Goal: Task Accomplishment & Management: Use online tool/utility

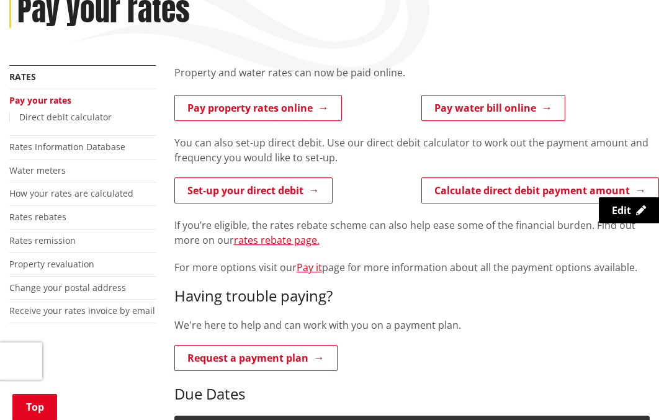
scroll to position [186, 0]
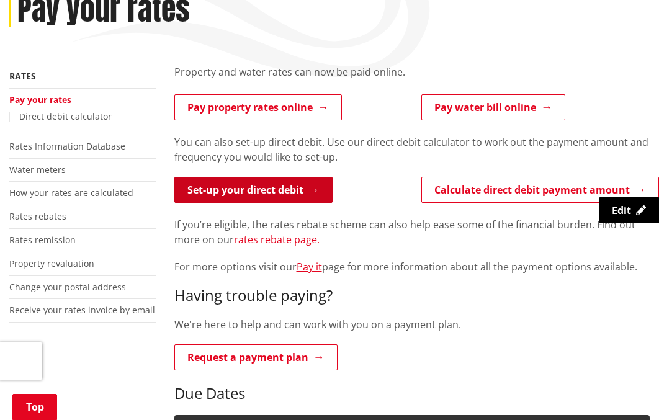
click at [265, 189] on link "Set-up your direct debit" at bounding box center [253, 190] width 158 height 26
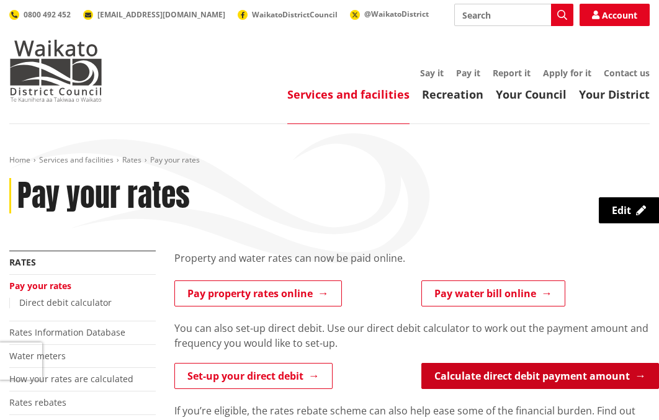
scroll to position [186, 0]
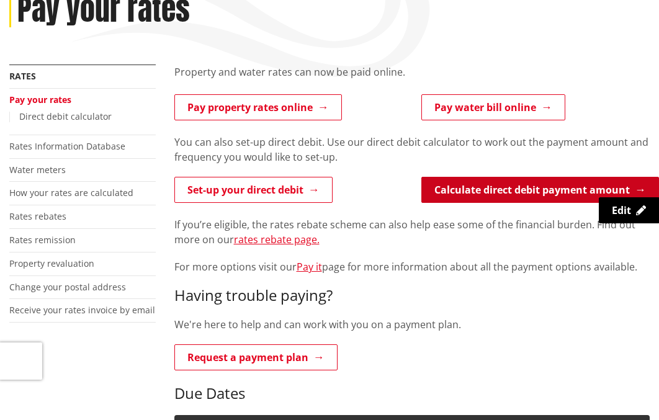
click at [522, 186] on link "Calculate direct debit payment amount" at bounding box center [540, 190] width 238 height 26
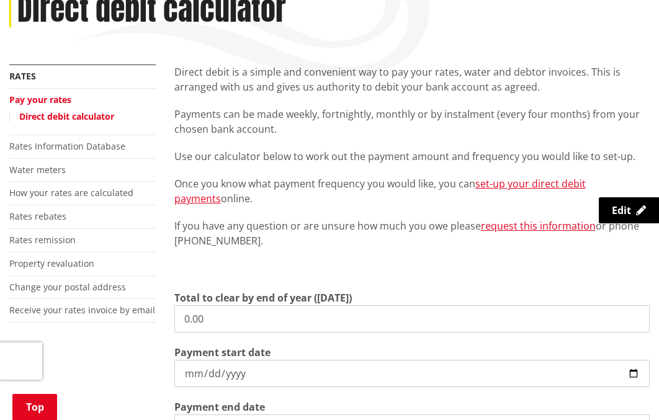
scroll to position [310, 0]
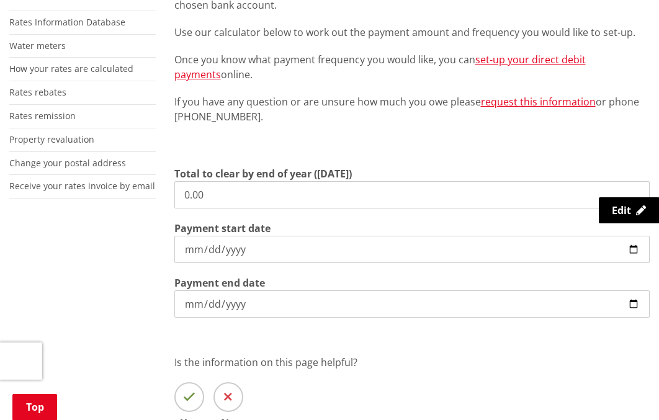
click at [244, 198] on input "0.00" at bounding box center [412, 194] width 476 height 27
click at [351, 248] on input "2025-09-03" at bounding box center [412, 249] width 476 height 27
click at [631, 251] on input "2025-09-03" at bounding box center [412, 249] width 476 height 27
type input "2025-09-15"
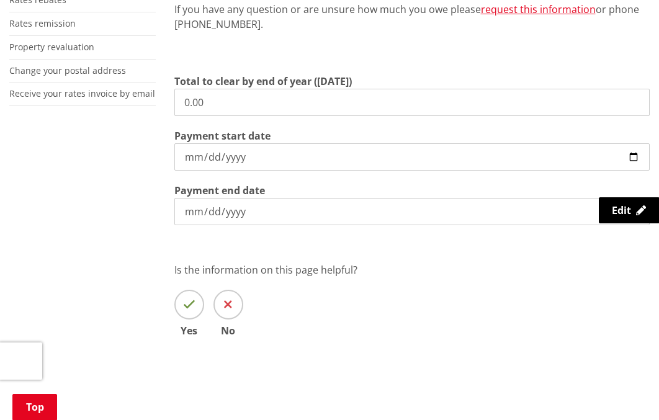
scroll to position [434, 0]
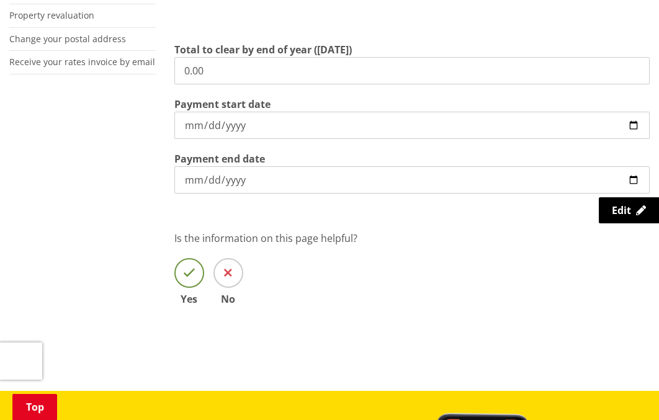
click at [197, 273] on span at bounding box center [189, 273] width 30 height 30
click at [0, 0] on input "Yes" at bounding box center [0, 0] width 0 height 0
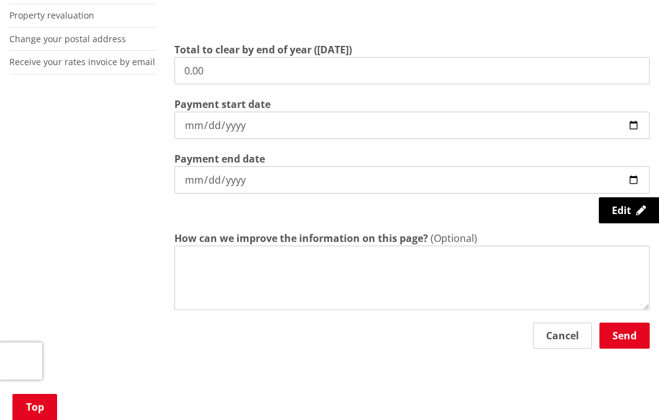
click at [427, 219] on div "Direct debit is a simple and convenient way to pay your rates, water and debtor…" at bounding box center [412, 108] width 494 height 584
click at [618, 337] on button "Send" at bounding box center [624, 335] width 50 height 26
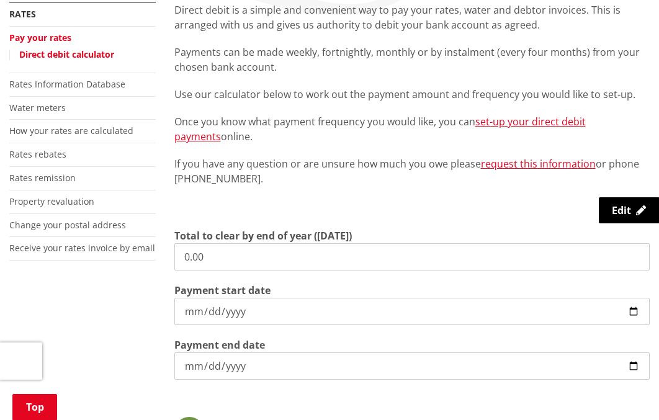
scroll to position [310, 0]
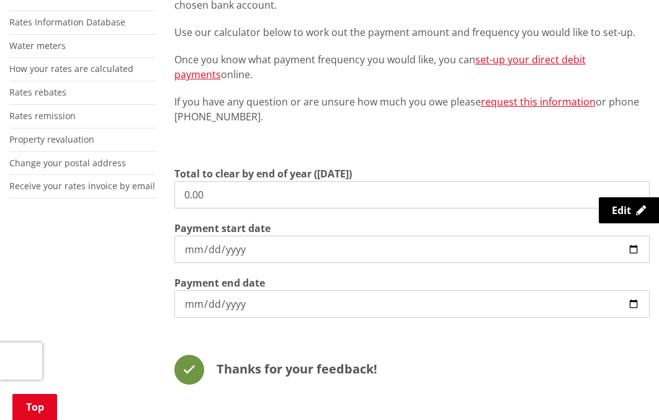
click at [284, 328] on div "Direct debit is a simple and convenient way to pay your rates, water and debtor…" at bounding box center [412, 180] width 494 height 481
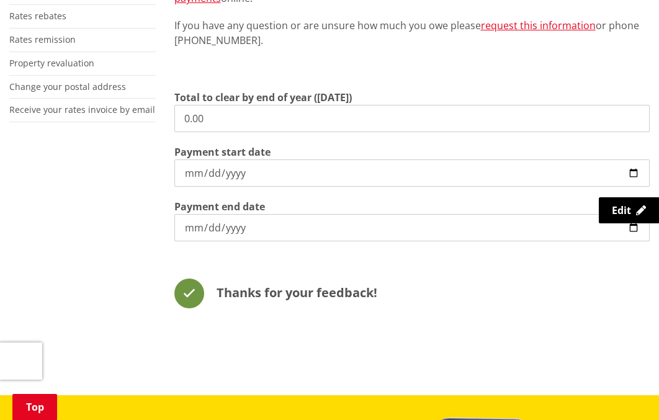
scroll to position [372, 0]
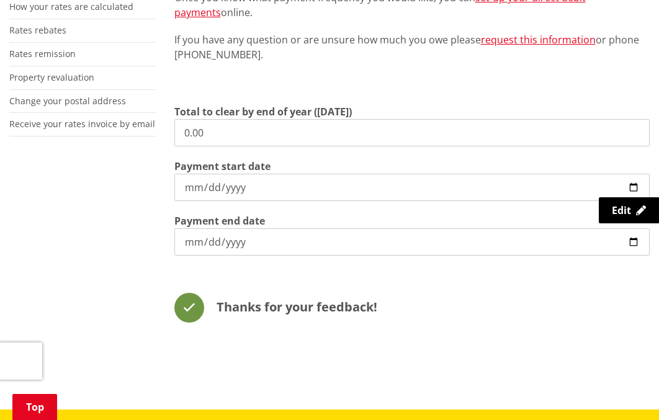
click at [273, 246] on input "[DATE]" at bounding box center [412, 241] width 476 height 27
click at [294, 136] on input "0.00" at bounding box center [412, 132] width 476 height 27
click at [302, 186] on input "[DATE]" at bounding box center [412, 187] width 476 height 27
click at [639, 206] on icon at bounding box center [641, 210] width 10 height 10
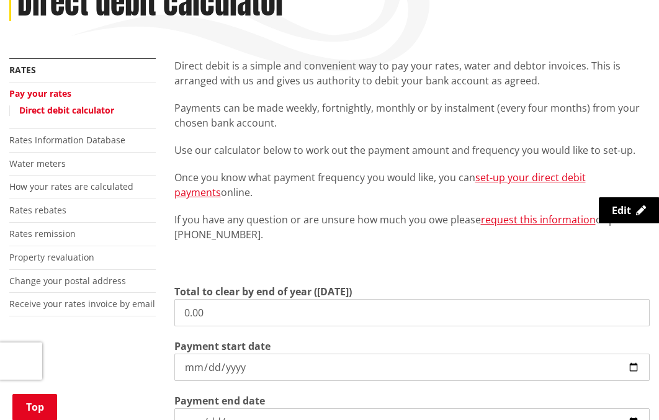
scroll to position [226, 0]
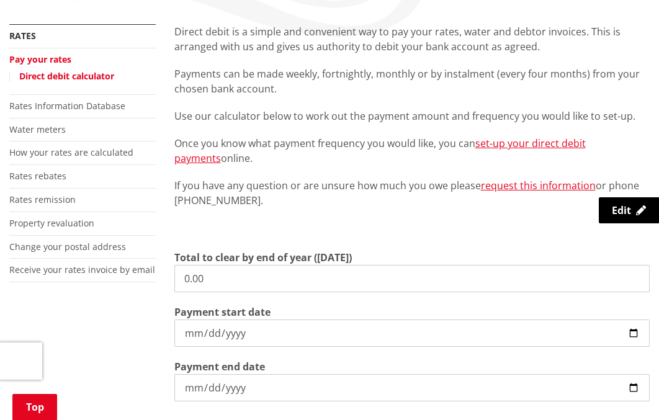
click at [340, 236] on p at bounding box center [412, 228] width 476 height 17
click at [296, 256] on label "Total to clear by end of year ([DATE])" at bounding box center [262, 257] width 177 height 15
click at [296, 265] on input "0.00" at bounding box center [412, 278] width 476 height 27
drag, startPoint x: 267, startPoint y: 254, endPoint x: 371, endPoint y: 256, distance: 103.6
click at [371, 256] on div "Total to clear by end of year (30 June) 0.00" at bounding box center [412, 271] width 476 height 42
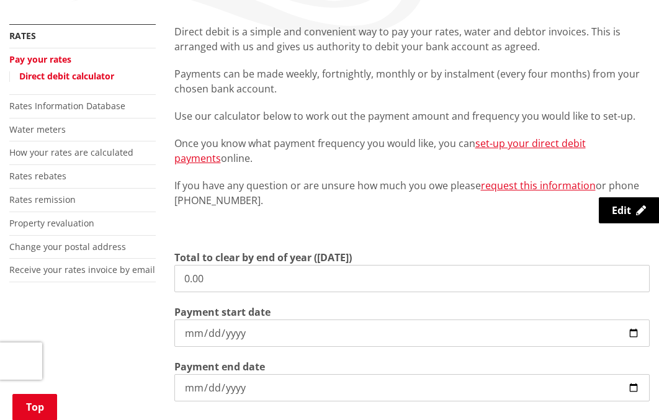
drag, startPoint x: 371, startPoint y: 256, endPoint x: 308, endPoint y: 212, distance: 76.2
click at [308, 212] on div "Direct debit is a simple and convenient way to pay your rates, water and debtor…" at bounding box center [412, 130] width 476 height 213
drag, startPoint x: 180, startPoint y: 144, endPoint x: 385, endPoint y: 158, distance: 205.1
click at [385, 158] on p "Once you know what payment frequency you would like, you can set-up your direct…" at bounding box center [412, 151] width 476 height 30
drag, startPoint x: 385, startPoint y: 158, endPoint x: 310, endPoint y: 81, distance: 107.4
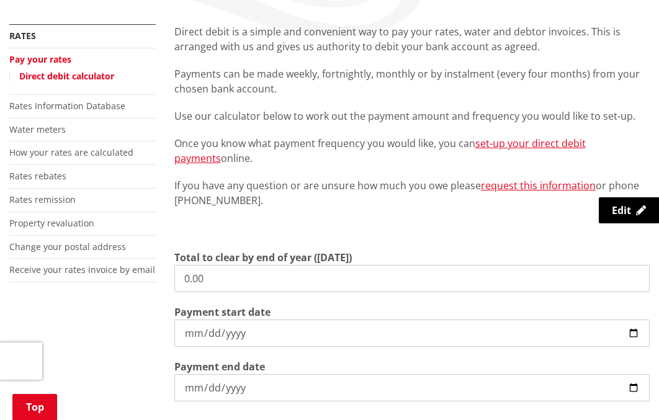
click at [310, 81] on p "Payments can be made weekly, fortnightly, monthly or by instalment (every four …" at bounding box center [412, 81] width 476 height 30
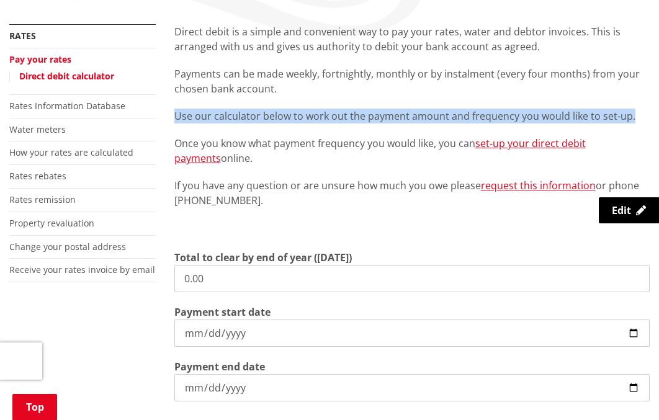
drag, startPoint x: 174, startPoint y: 110, endPoint x: 640, endPoint y: 115, distance: 466.4
click at [640, 115] on p "Use our calculator below to work out the payment amount and frequency you would…" at bounding box center [412, 116] width 476 height 15
drag, startPoint x: 640, startPoint y: 115, endPoint x: 531, endPoint y: 116, distance: 109.2
click at [531, 116] on p "Use our calculator below to work out the payment amount and frequency you would…" at bounding box center [412, 116] width 476 height 15
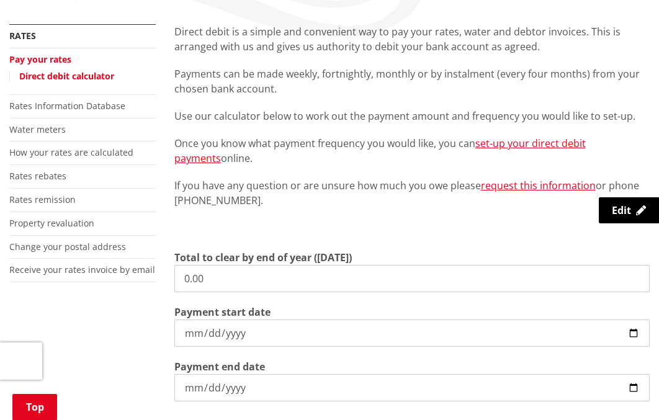
drag, startPoint x: 206, startPoint y: 273, endPoint x: 170, endPoint y: 270, distance: 36.1
click at [170, 270] on div "Direct debit is a simple and convenient way to pay your rates, water and debtor…" at bounding box center [412, 264] width 494 height 481
type input "6,000.00"
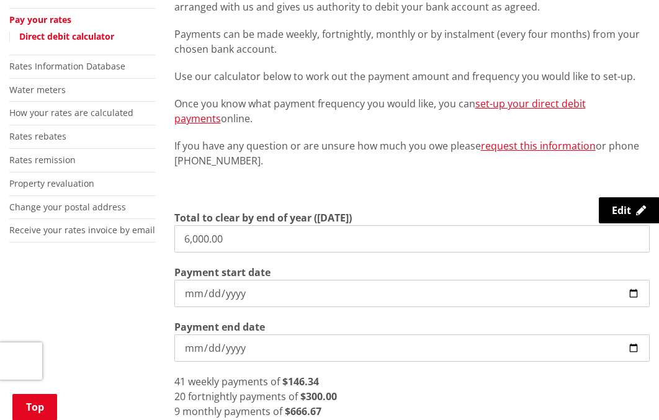
scroll to position [288, 0]
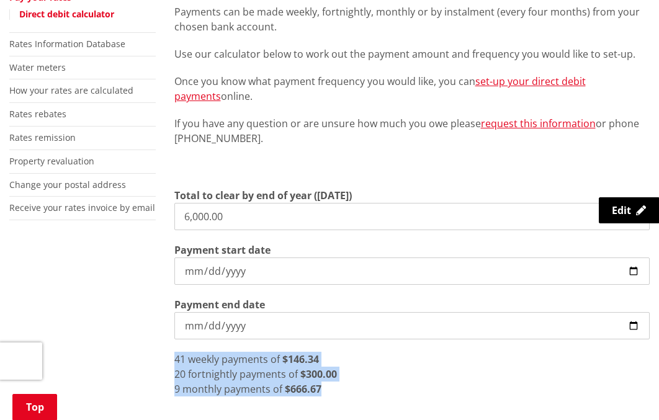
drag, startPoint x: 177, startPoint y: 358, endPoint x: 345, endPoint y: 387, distance: 170.5
click at [345, 387] on div "41 weekly payments of $146.34 20 fortnightly payments of $300.00 9 monthly paym…" at bounding box center [412, 374] width 476 height 45
drag, startPoint x: 345, startPoint y: 387, endPoint x: 329, endPoint y: 391, distance: 16.5
click at [334, 394] on div "9 monthly payments of $666.67" at bounding box center [412, 388] width 476 height 15
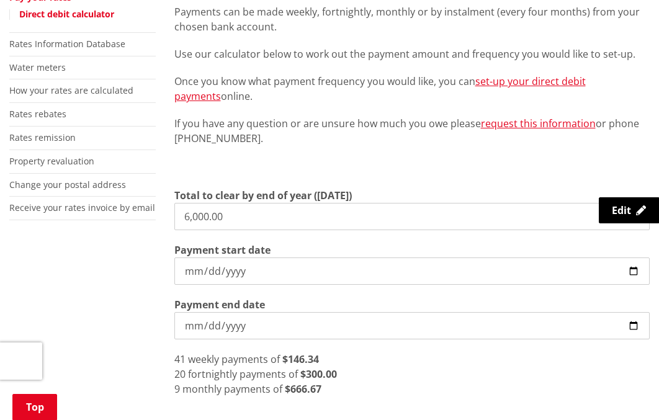
click at [233, 213] on input "6,000.00" at bounding box center [412, 216] width 476 height 27
drag, startPoint x: 228, startPoint y: 217, endPoint x: 112, endPoint y: 216, distance: 115.4
click at [112, 216] on div "More from this section Rates Pay your rates Direct debit calculator Rates Infor…" at bounding box center [329, 231] width 659 height 538
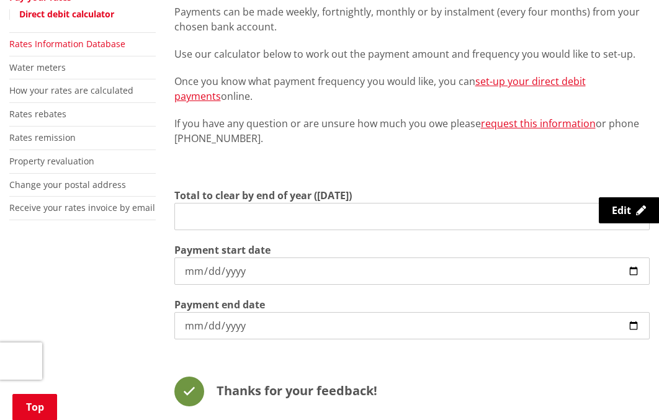
click at [61, 42] on link "Rates Information Database" at bounding box center [67, 44] width 116 height 12
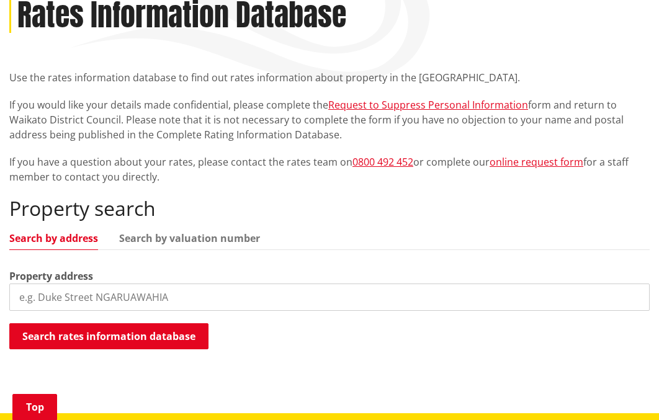
scroll to position [186, 0]
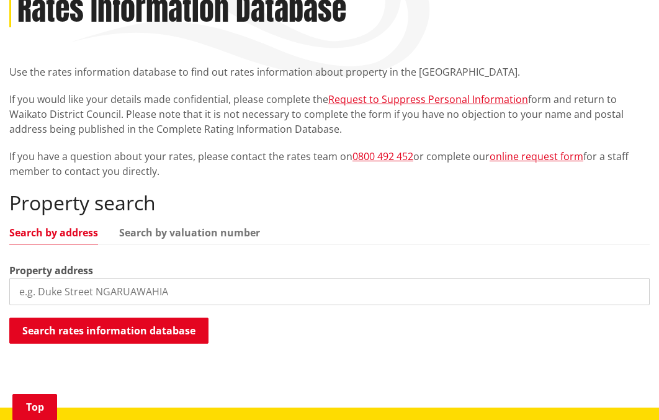
click at [69, 280] on input "search" at bounding box center [329, 291] width 640 height 27
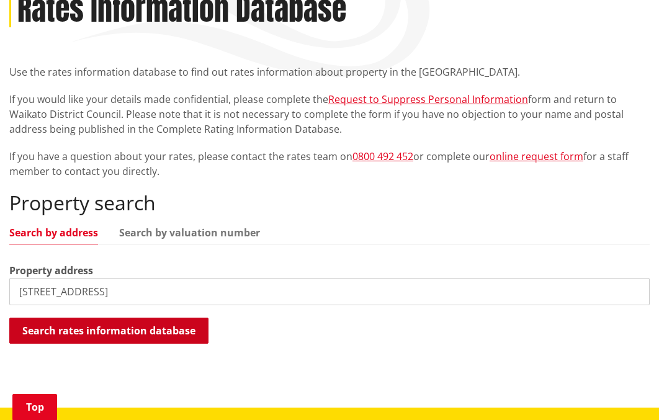
click at [53, 328] on button "Search rates information database" at bounding box center [108, 331] width 199 height 26
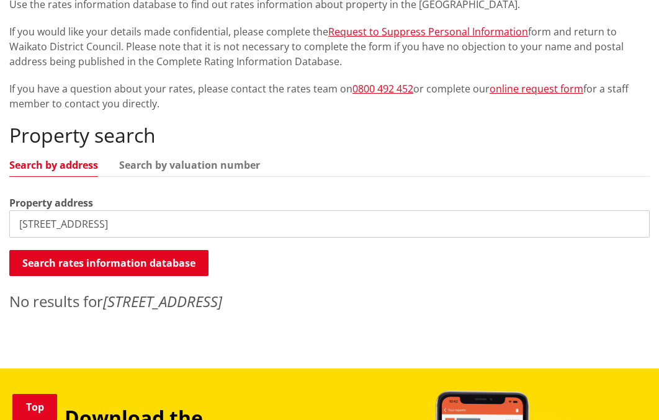
scroll to position [248, 0]
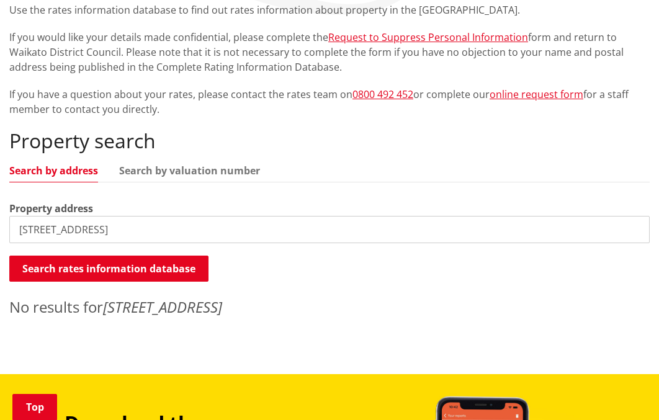
click at [154, 233] on input "8 Tauroa Drive, Tuakau 2121" at bounding box center [329, 229] width 640 height 27
drag, startPoint x: 167, startPoint y: 232, endPoint x: 86, endPoint y: 237, distance: 81.4
click at [86, 237] on input "8 Tauroa Drive, Tuakau 2121" at bounding box center [329, 229] width 640 height 27
type input "8 Tauroa Drive"
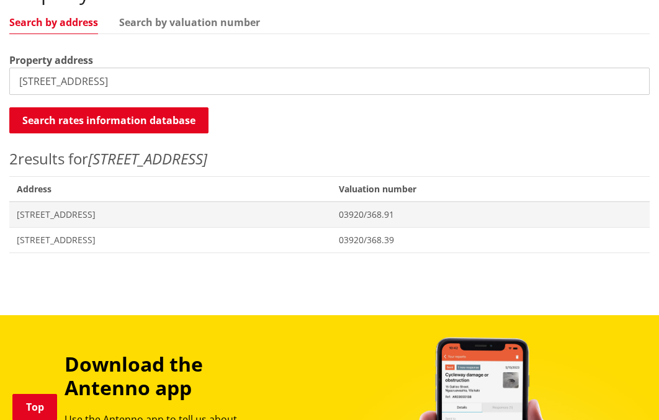
scroll to position [434, 0]
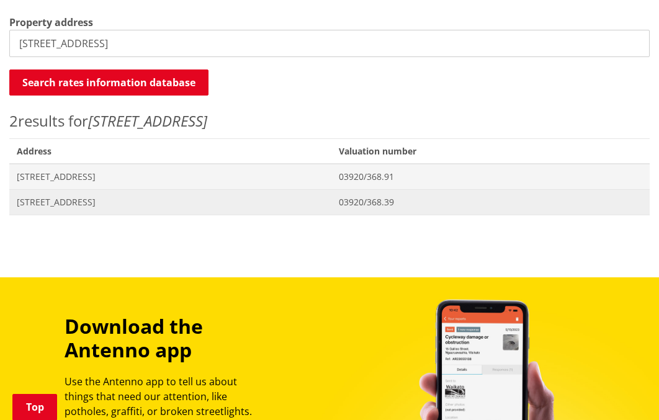
click at [75, 205] on span "8 Tauroa Drive TUAKAU" at bounding box center [170, 202] width 307 height 12
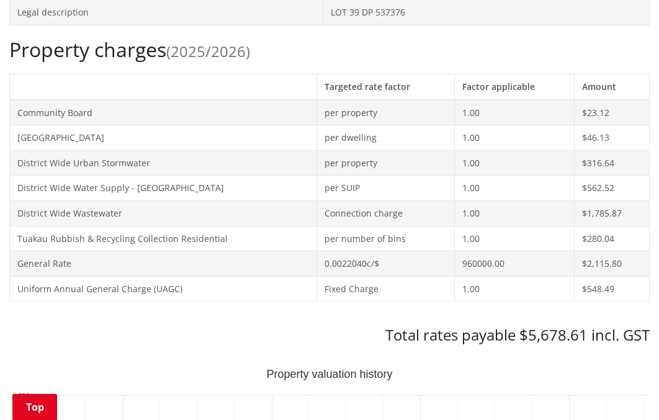
scroll to position [558, 0]
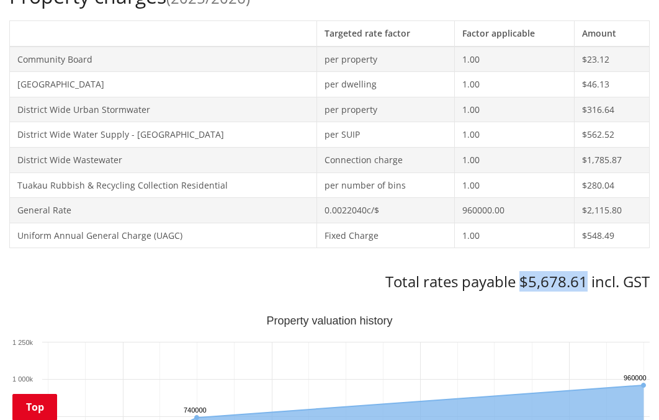
drag, startPoint x: 519, startPoint y: 282, endPoint x: 588, endPoint y: 279, distance: 68.9
click at [588, 279] on h3 "Total rates payable $5,678.61 incl. GST" at bounding box center [329, 282] width 640 height 18
copy h3 "$5,678.61"
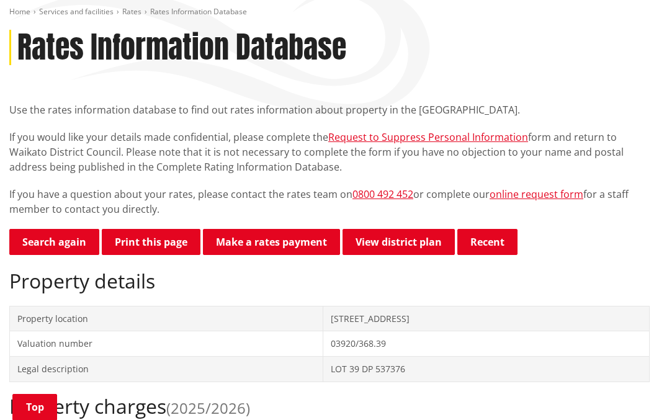
scroll to position [124, 0]
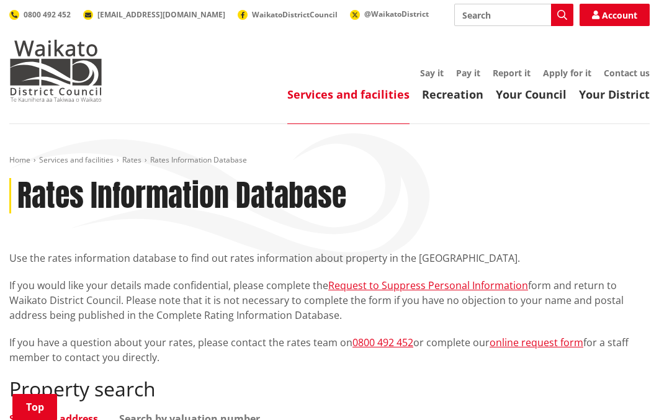
scroll to position [434, 0]
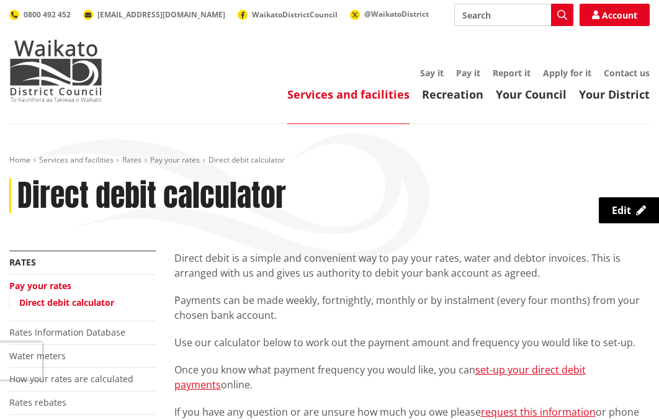
scroll to position [288, 0]
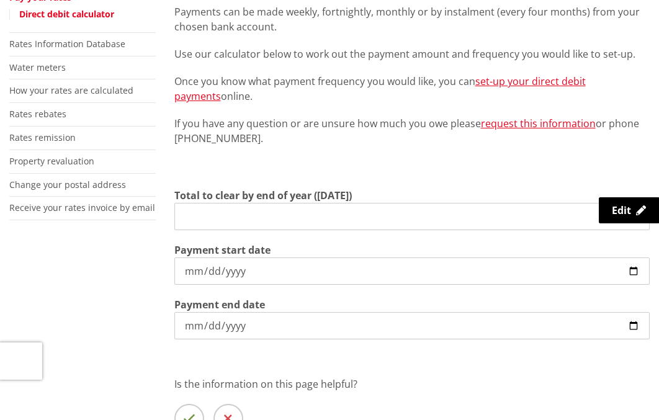
click at [280, 202] on label "Total to clear by end of year ([DATE])" at bounding box center [262, 195] width 177 height 15
click at [280, 203] on input "Total to clear by end of year ([DATE])" at bounding box center [412, 216] width 476 height 27
paste input "$5,678.61"
type input "$5,678.61"
click at [264, 218] on input "Total to clear by end of year ([DATE])" at bounding box center [412, 216] width 476 height 27
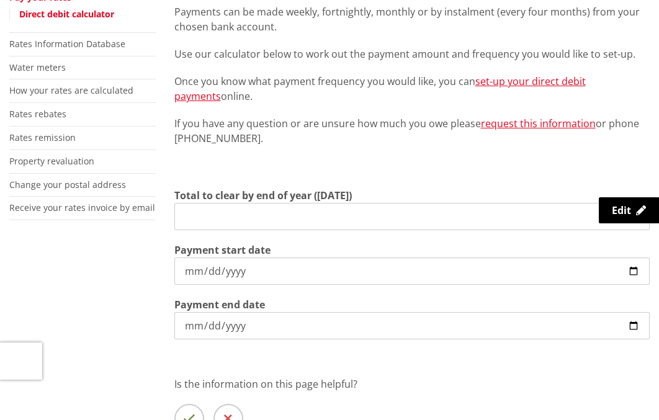
paste input "$5,678.61"
type input "$5,678.61"
click at [287, 268] on input "[DATE]" at bounding box center [412, 270] width 476 height 27
click at [313, 334] on input "[DATE]" at bounding box center [412, 325] width 476 height 27
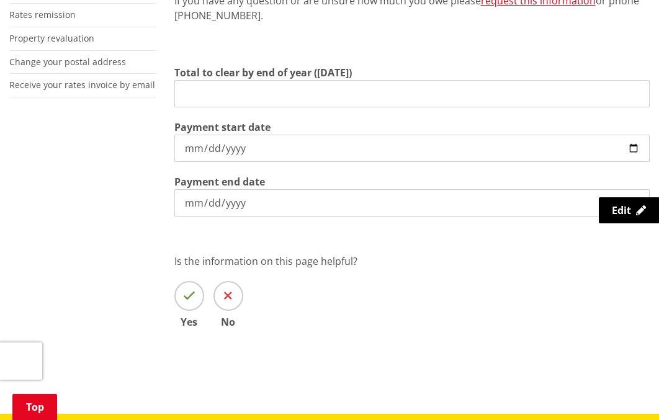
scroll to position [350, 0]
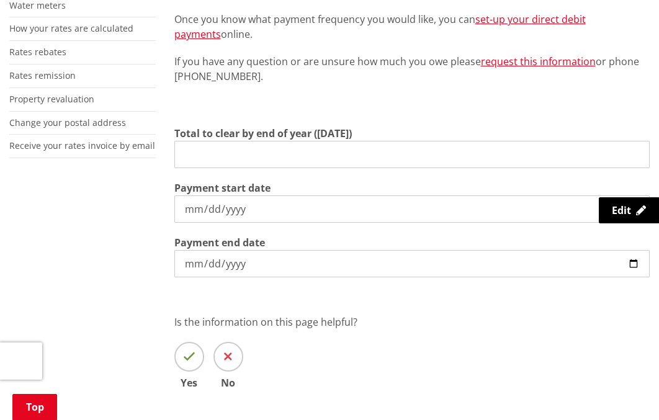
click at [233, 159] on input "Total to clear by end of year ([DATE])" at bounding box center [412, 154] width 476 height 27
paste input "$5,678.61"
type input "$5,678.61"
click at [236, 159] on input "Total to clear by end of year ([DATE])" at bounding box center [412, 154] width 476 height 27
click at [203, 153] on input "Total to clear by end of year ([DATE])" at bounding box center [412, 154] width 476 height 27
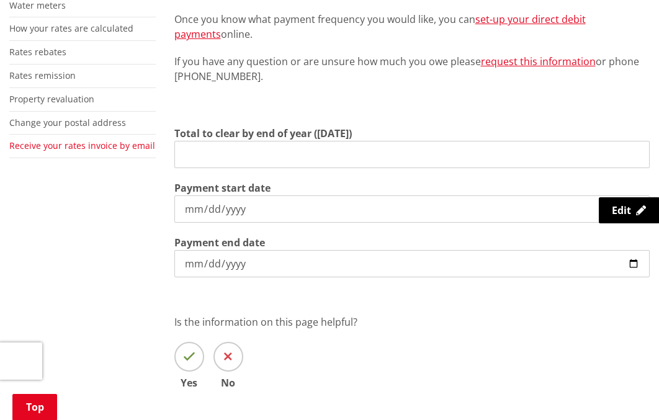
drag, startPoint x: 177, startPoint y: 150, endPoint x: 140, endPoint y: 148, distance: 36.6
click at [140, 148] on div "More from this section Rates Pay your rates Direct debit calculator Rates Infor…" at bounding box center [329, 162] width 659 height 525
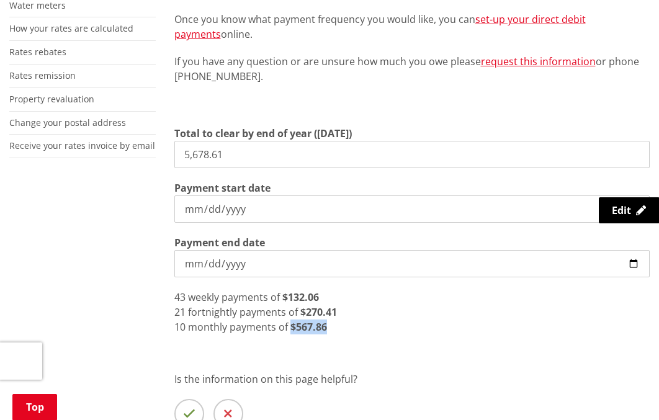
drag, startPoint x: 327, startPoint y: 327, endPoint x: 290, endPoint y: 327, distance: 37.2
click at [290, 327] on div "10 monthly payments of $567.86" at bounding box center [412, 326] width 476 height 15
drag, startPoint x: 290, startPoint y: 327, endPoint x: 329, endPoint y: 329, distance: 39.1
click at [329, 329] on div "10 monthly payments of $567.86" at bounding box center [412, 326] width 476 height 15
drag, startPoint x: 329, startPoint y: 327, endPoint x: 278, endPoint y: 322, distance: 50.4
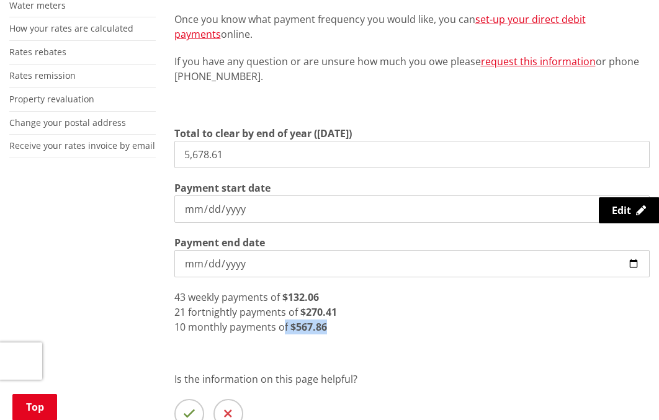
click at [278, 322] on div "10 monthly payments of $567.86" at bounding box center [412, 326] width 476 height 15
click at [239, 159] on input "5,678.61" at bounding box center [412, 154] width 476 height 27
drag, startPoint x: 227, startPoint y: 153, endPoint x: 150, endPoint y: 144, distance: 77.4
click at [150, 144] on div "More from this section Rates Pay your rates Direct debit calculator Rates Infor…" at bounding box center [329, 191] width 659 height 582
click at [250, 162] on input "5,678.61" at bounding box center [412, 154] width 476 height 27
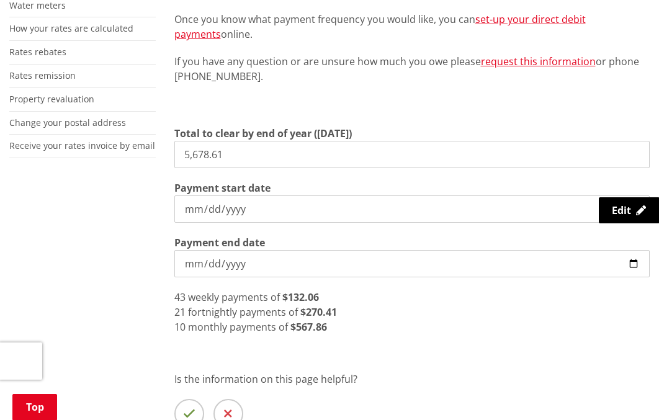
drag, startPoint x: 234, startPoint y: 154, endPoint x: 160, endPoint y: 140, distance: 75.1
click at [160, 140] on div "More from this section Rates Pay your rates Direct debit calculator Rates Infor…" at bounding box center [329, 191] width 659 height 582
click at [190, 209] on input "[DATE]" at bounding box center [412, 208] width 476 height 27
click at [271, 210] on input "[DATE]" at bounding box center [412, 208] width 476 height 27
click at [254, 264] on input "[DATE]" at bounding box center [412, 263] width 476 height 27
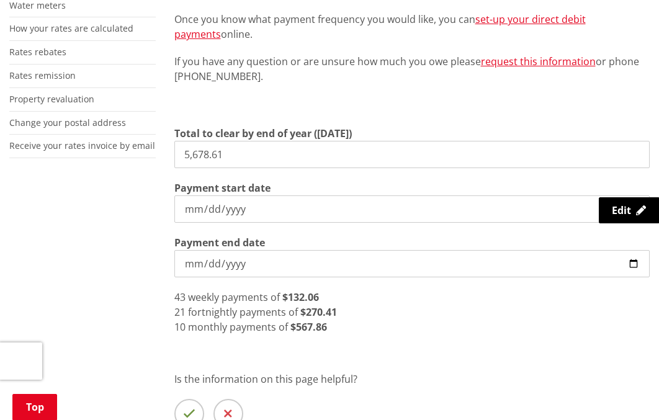
drag, startPoint x: 232, startPoint y: 160, endPoint x: 151, endPoint y: 146, distance: 81.8
click at [151, 146] on div "More from this section Rates Pay your rates Direct debit calculator Rates Infor…" at bounding box center [329, 191] width 659 height 582
click at [175, 294] on span "43" at bounding box center [179, 297] width 11 height 14
drag, startPoint x: 176, startPoint y: 326, endPoint x: 335, endPoint y: 332, distance: 158.9
click at [335, 332] on div "10 monthly payments of $378.57" at bounding box center [412, 326] width 476 height 15
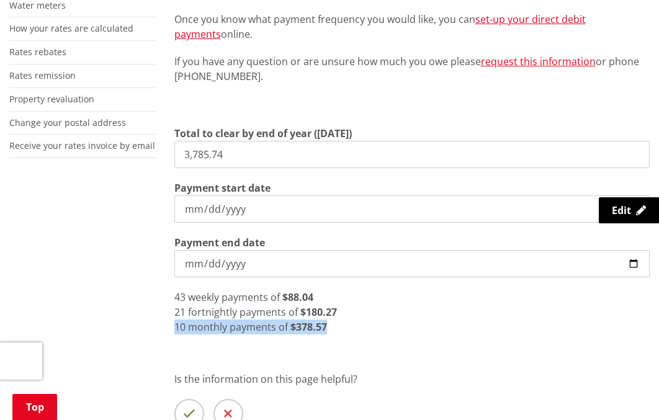
drag, startPoint x: 335, startPoint y: 332, endPoint x: 266, endPoint y: 327, distance: 69.0
click at [266, 327] on span "monthly payments of" at bounding box center [238, 327] width 100 height 14
drag, startPoint x: 326, startPoint y: 327, endPoint x: 171, endPoint y: 305, distance: 157.3
click at [171, 305] on div "Direct debit is a simple and convenient way to pay your rates, water and debtor…" at bounding box center [412, 191] width 494 height 582
drag, startPoint x: 233, startPoint y: 161, endPoint x: 85, endPoint y: 170, distance: 147.9
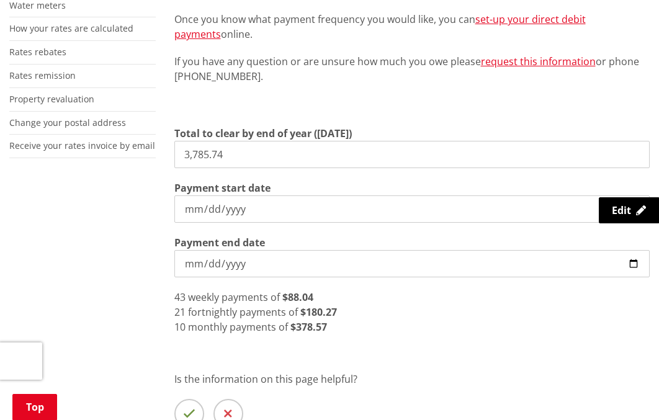
click at [86, 170] on div "More from this section Rates Pay your rates Direct debit calculator Rates Infor…" at bounding box center [329, 191] width 659 height 582
type input "5,678.61"
click at [373, 304] on div "43 weekly payments of $132.06" at bounding box center [412, 297] width 476 height 15
drag, startPoint x: 332, startPoint y: 324, endPoint x: 290, endPoint y: 326, distance: 42.2
click at [290, 326] on div "10 monthly payments of $567.86" at bounding box center [412, 326] width 476 height 15
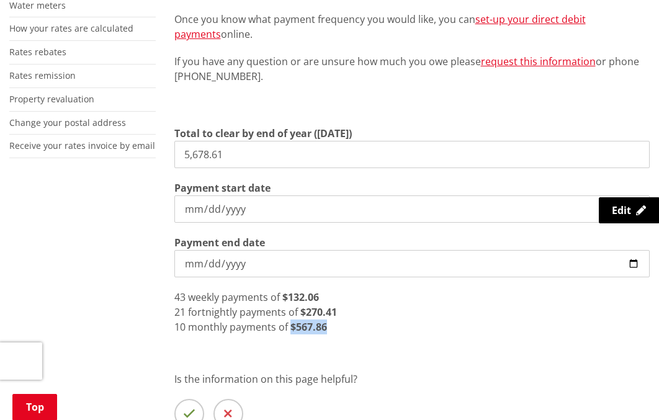
copy strong "$567.86"
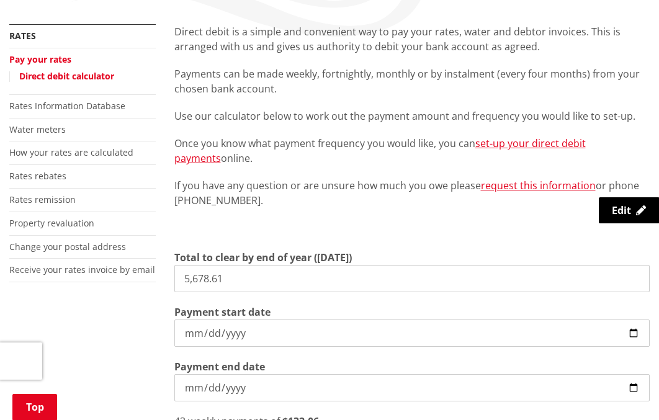
scroll to position [164, 0]
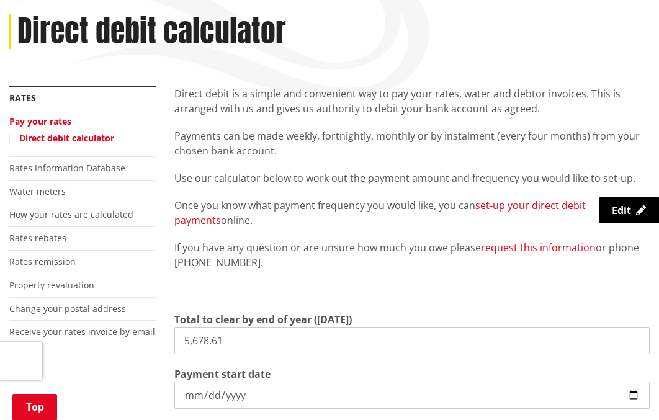
click at [511, 207] on link "set-up your direct debit payments" at bounding box center [379, 212] width 411 height 29
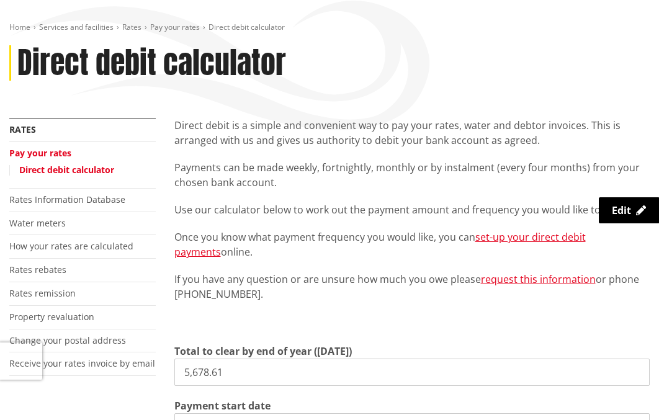
scroll to position [102, 0]
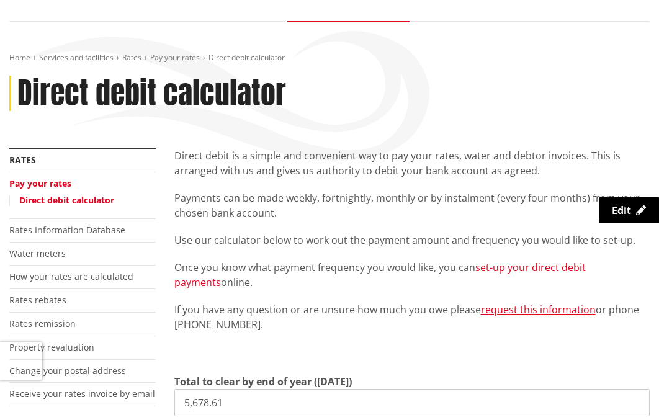
click at [538, 265] on link "set-up your direct debit payments" at bounding box center [379, 274] width 411 height 29
